Goal: Participate in discussion

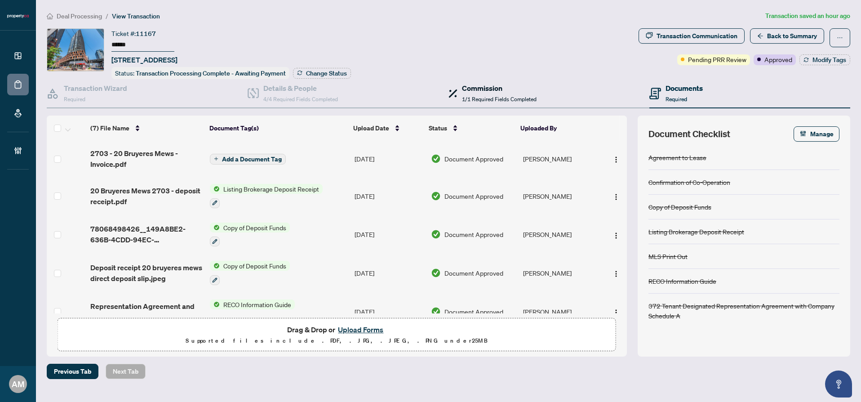
click at [487, 83] on h4 "Commission" at bounding box center [499, 88] width 75 height 11
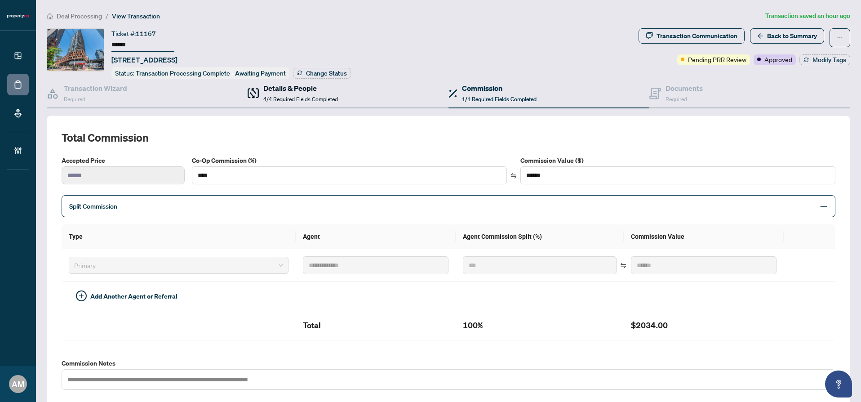
click at [255, 84] on span at bounding box center [253, 93] width 11 height 21
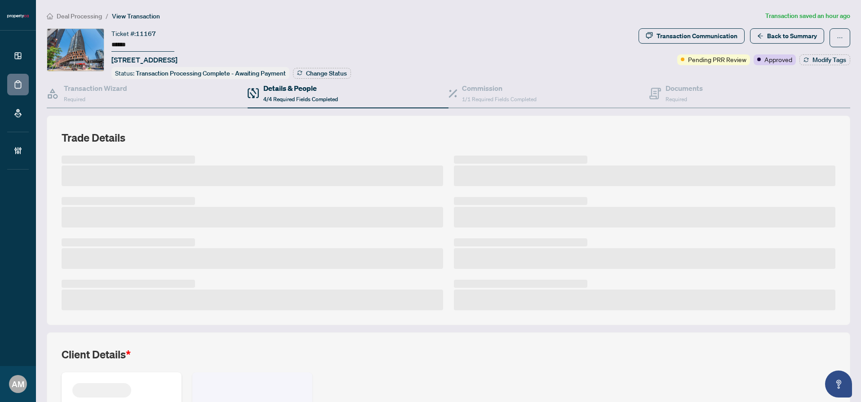
scroll to position [153, 0]
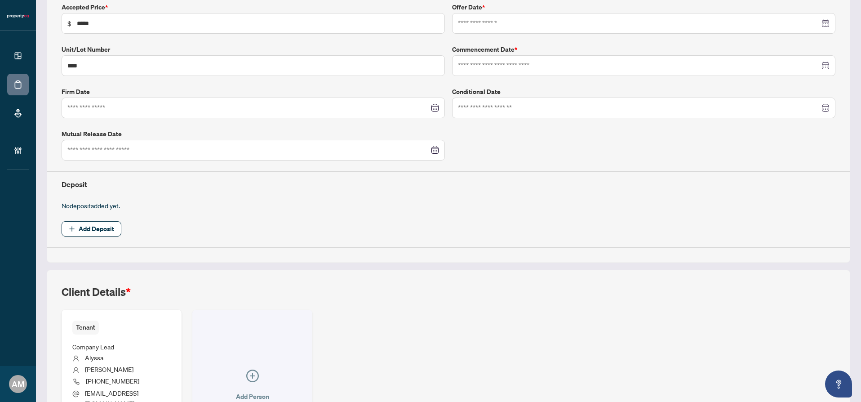
type input "**********"
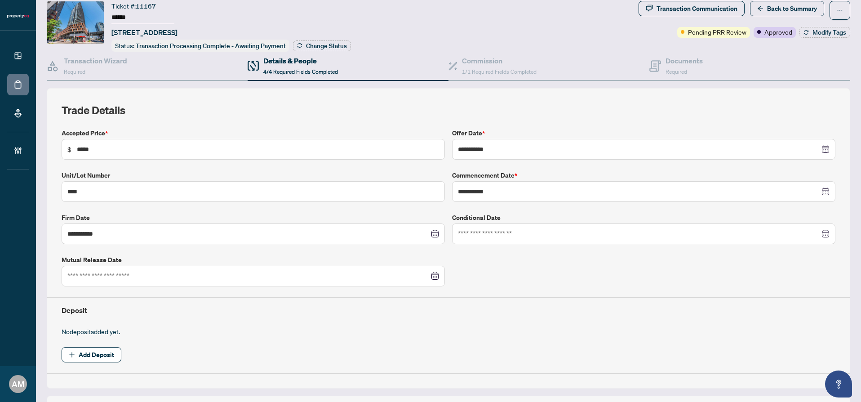
scroll to position [0, 0]
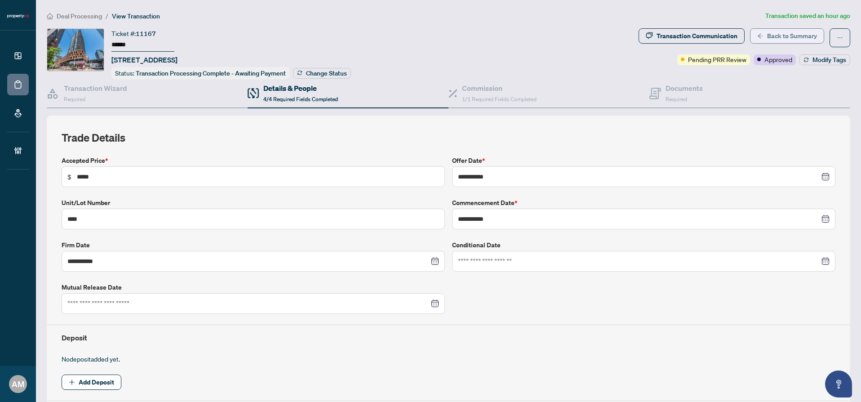
click at [792, 36] on span "Back to Summary" at bounding box center [792, 36] width 50 height 14
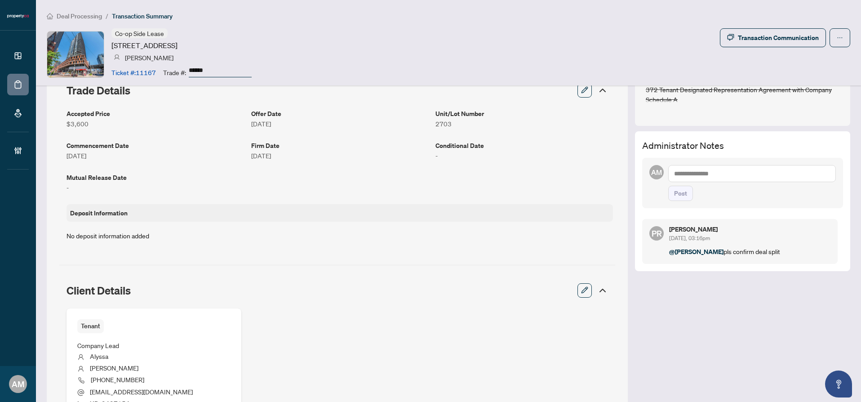
scroll to position [225, 0]
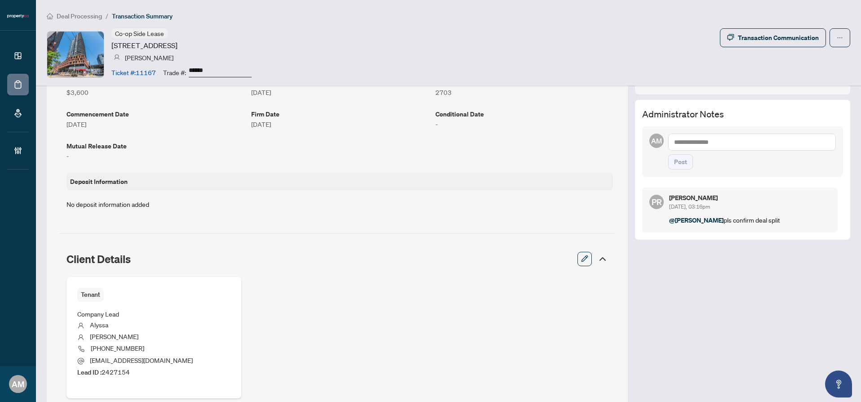
click at [714, 137] on textarea at bounding box center [752, 141] width 168 height 17
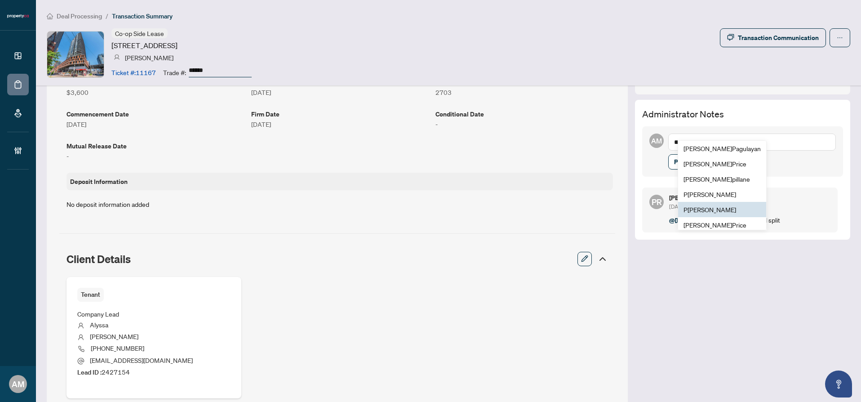
click at [716, 205] on span "P [PERSON_NAME]" at bounding box center [709, 209] width 53 height 8
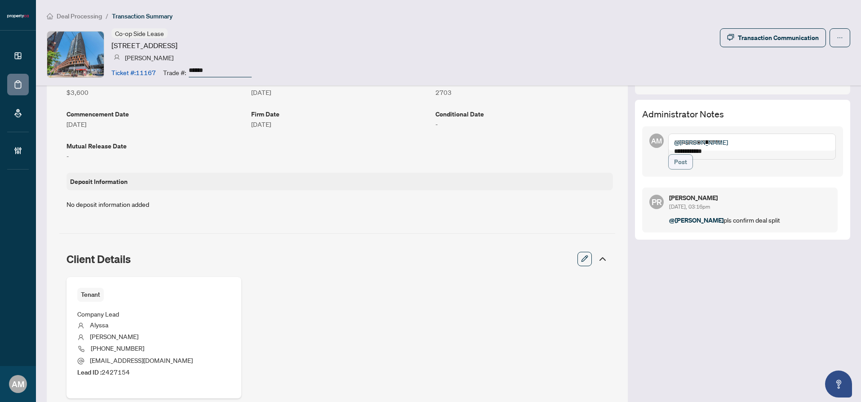
type textarea "**********"
click at [674, 166] on span "Post" at bounding box center [680, 162] width 13 height 14
